Goal: Transaction & Acquisition: Book appointment/travel/reservation

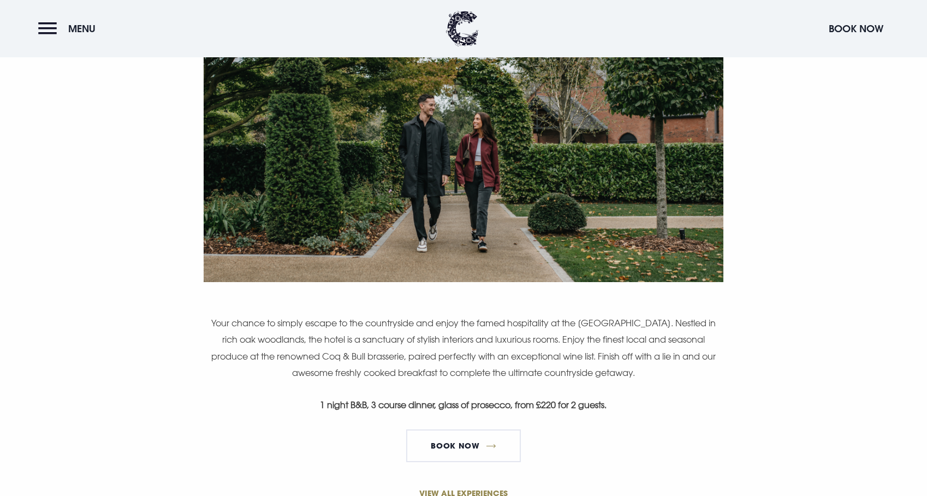
scroll to position [608, 0]
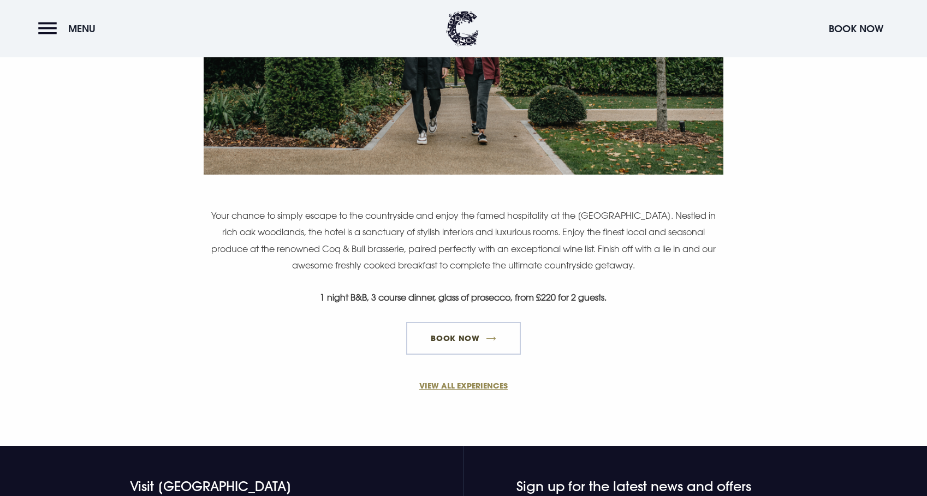
click at [452, 348] on link "Book Now" at bounding box center [463, 338] width 115 height 33
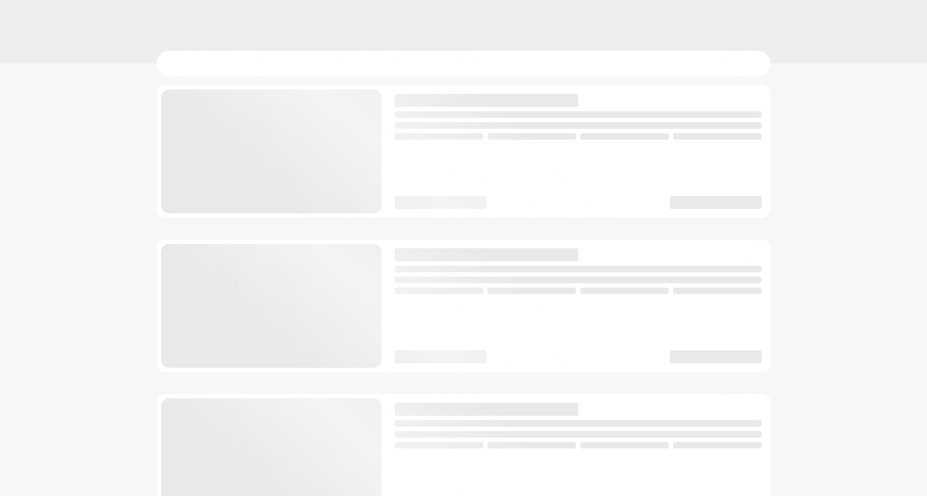
click at [444, 385] on div at bounding box center [463, 460] width 613 height 750
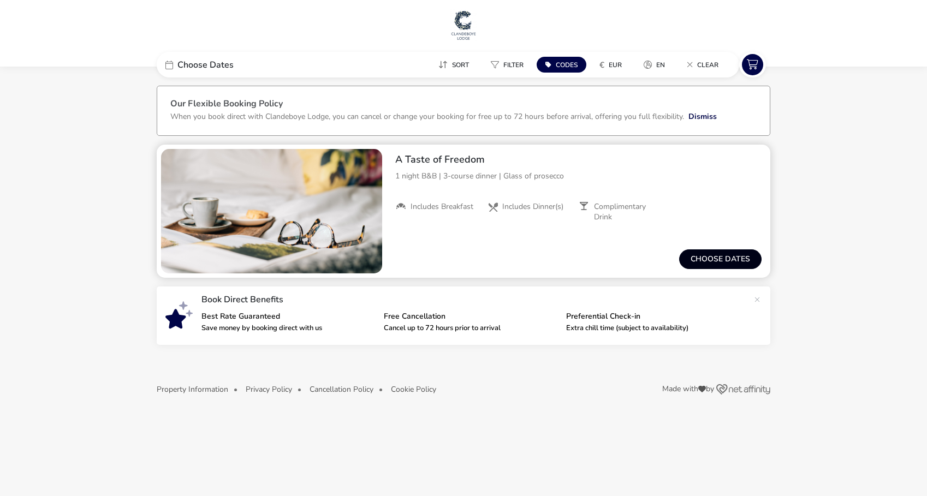
click at [696, 254] on button "Choose dates" at bounding box center [720, 259] width 82 height 20
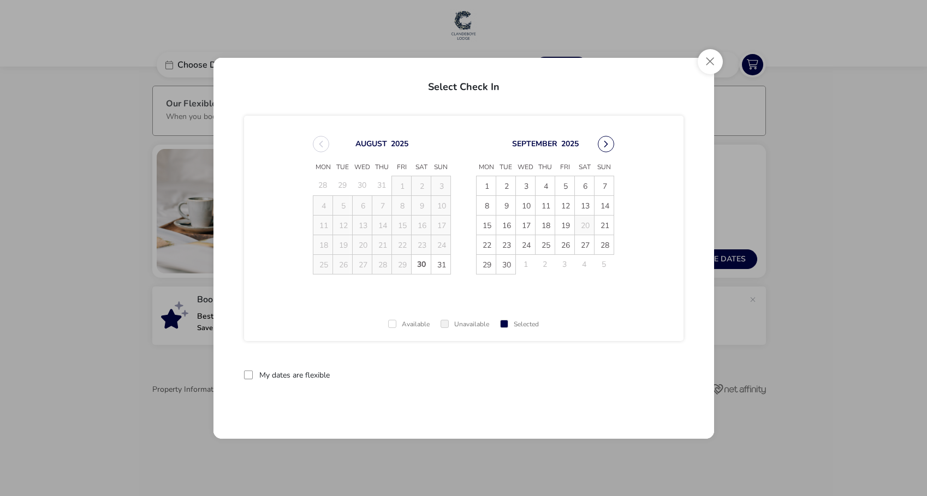
click at [602, 144] on button "Next Month" at bounding box center [605, 144] width 16 height 16
click at [602, 144] on icon "Next Month" at bounding box center [606, 144] width 8 height 8
click at [602, 142] on button "Next Month" at bounding box center [605, 144] width 16 height 16
click at [420, 264] on span "29" at bounding box center [420, 264] width 19 height 19
click at [442, 265] on span "30" at bounding box center [440, 264] width 19 height 19
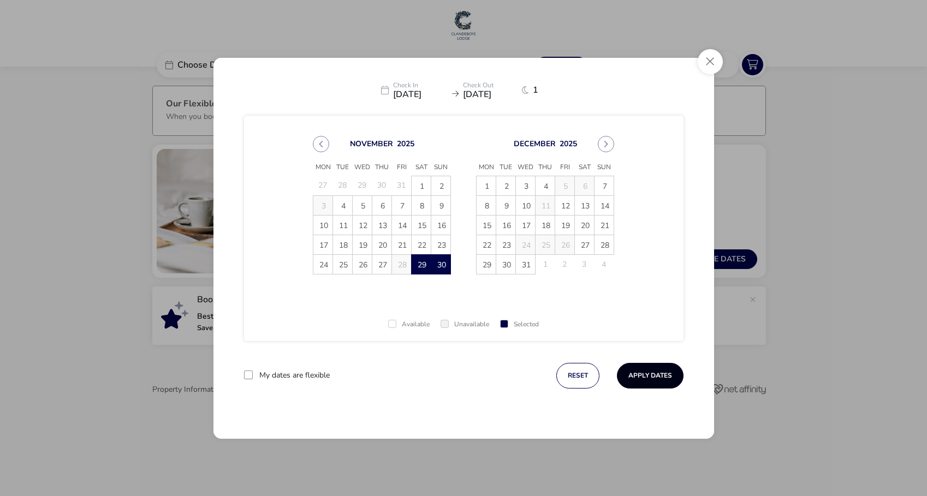
click at [656, 380] on button "Apply Dates" at bounding box center [650, 376] width 67 height 26
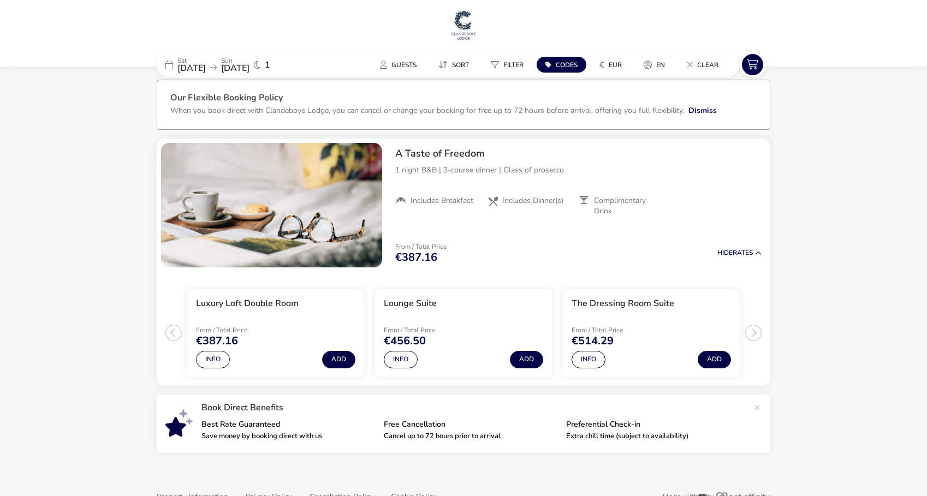
scroll to position [34, 0]
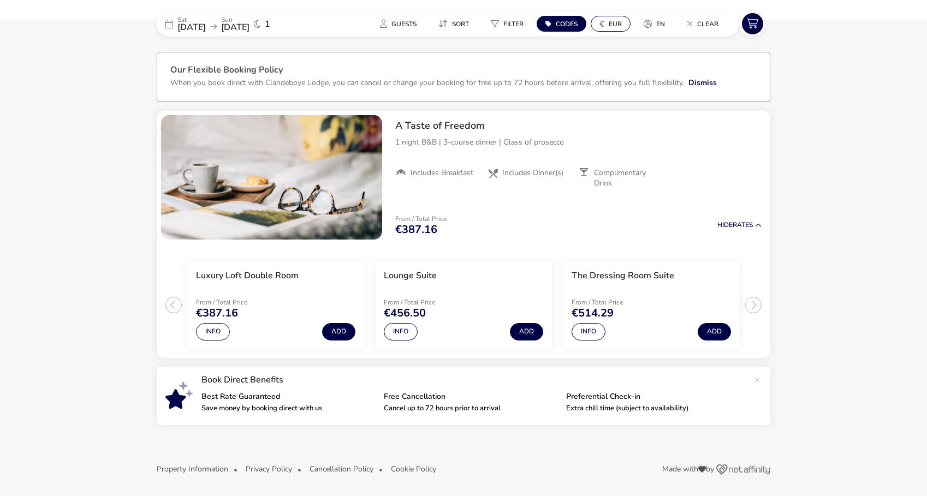
click at [614, 22] on span "EUR" at bounding box center [614, 24] width 13 height 9
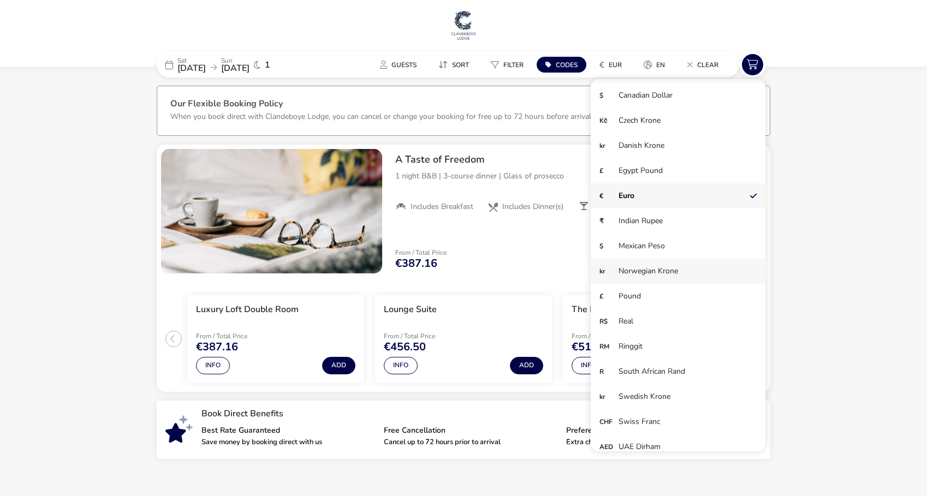
scroll to position [19, 0]
click at [627, 300] on li "£ Pound" at bounding box center [677, 298] width 175 height 25
